Goal: Task Accomplishment & Management: Manage account settings

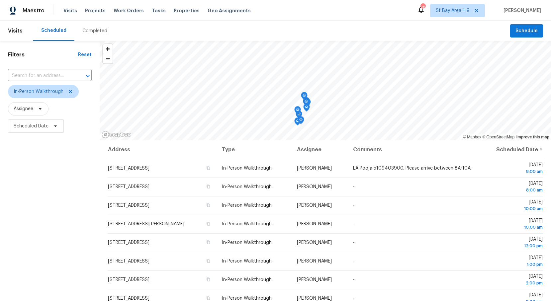
scroll to position [170, 0]
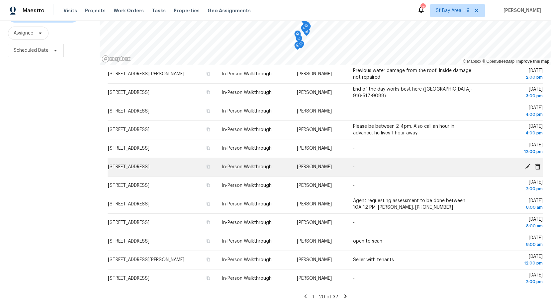
scroll to position [80, 0]
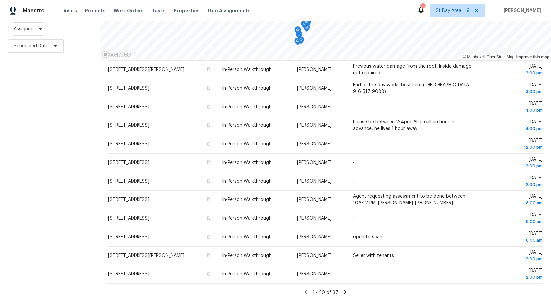
click at [344, 292] on icon at bounding box center [345, 292] width 2 height 4
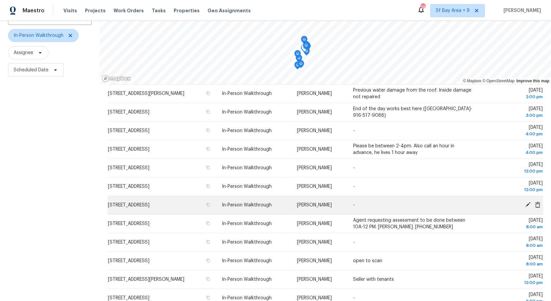
scroll to position [80, 0]
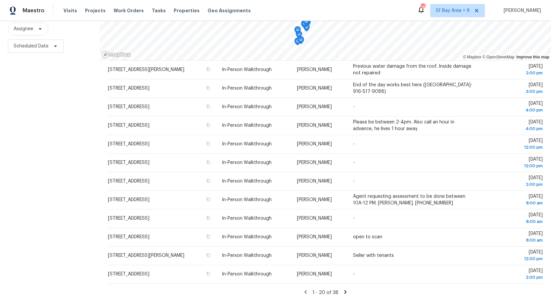
click at [345, 292] on icon at bounding box center [345, 292] width 2 height 4
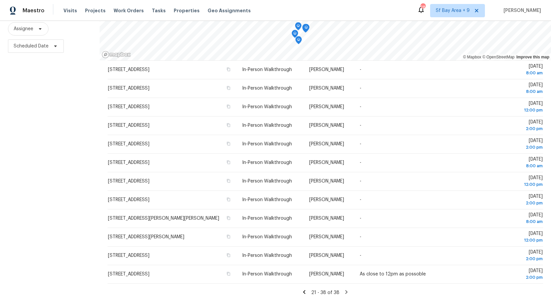
click at [305, 293] on icon at bounding box center [304, 292] width 2 height 4
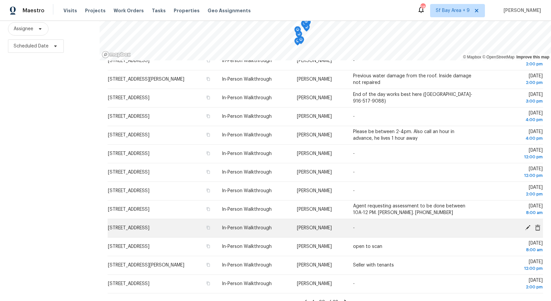
scroll to position [167, 0]
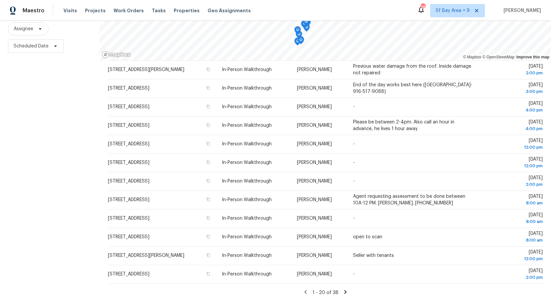
click at [344, 293] on icon at bounding box center [345, 292] width 6 height 6
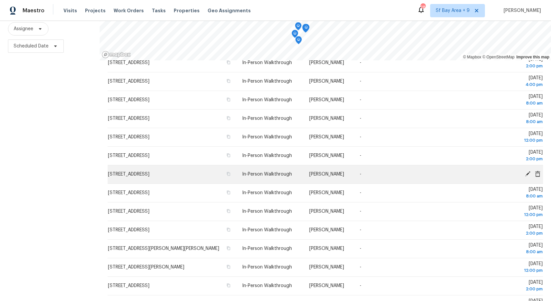
scroll to position [132, 0]
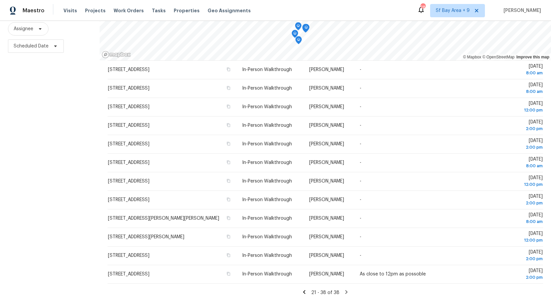
click at [305, 293] on icon at bounding box center [304, 292] width 2 height 4
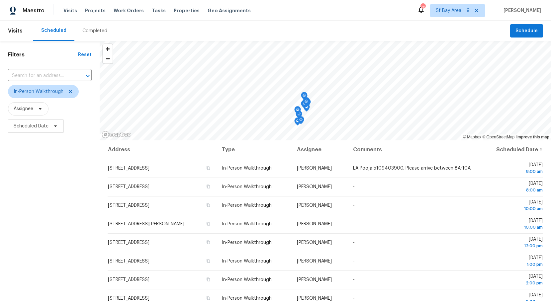
scroll to position [80, 0]
